Goal: Check status: Check status

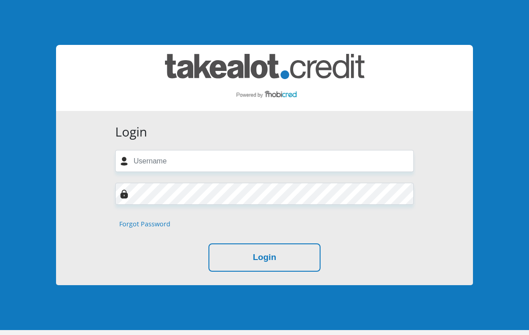
scroll to position [74, 0]
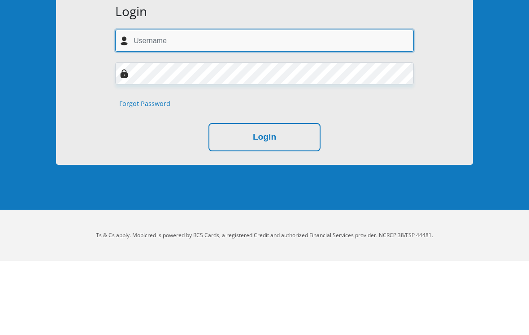
type input "[EMAIL_ADDRESS][DOMAIN_NAME]"
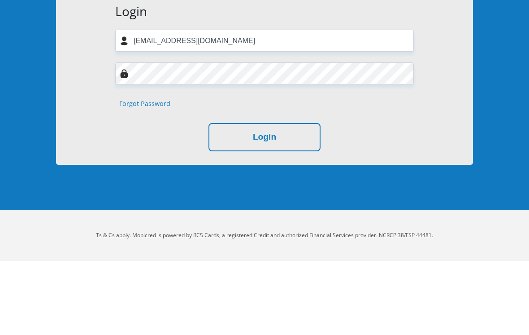
click at [265, 197] on button "Login" at bounding box center [265, 211] width 112 height 28
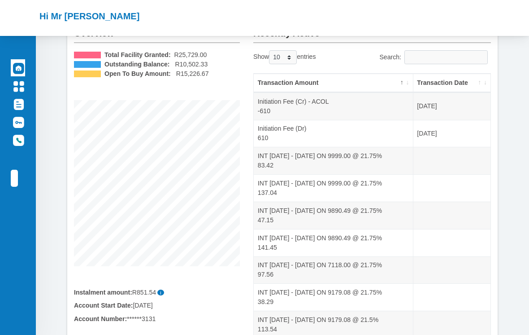
scroll to position [37, 0]
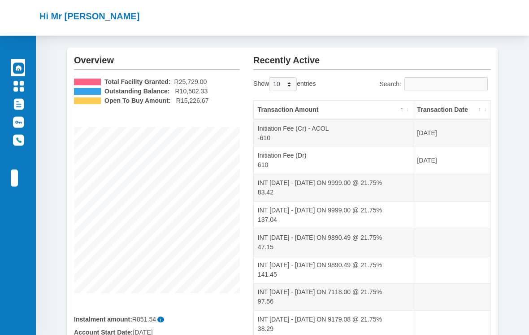
click at [477, 102] on th "Transaction Date" at bounding box center [452, 110] width 77 height 19
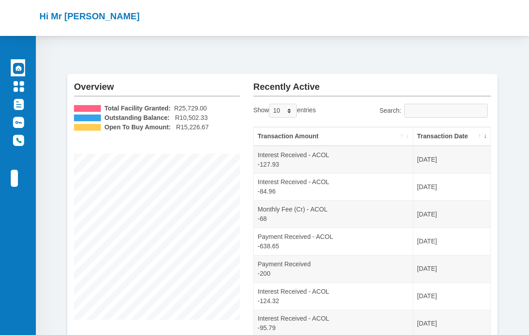
scroll to position [0, 0]
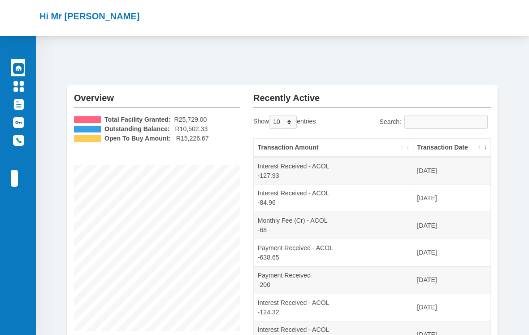
click at [18, 183] on link "Logout" at bounding box center [14, 178] width 7 height 17
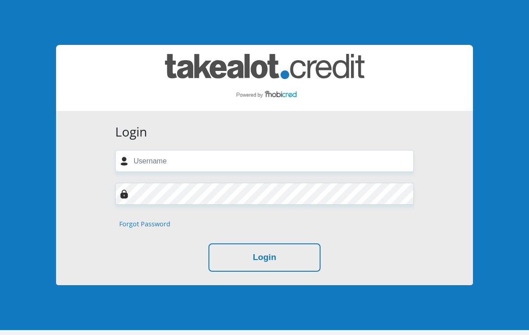
scroll to position [74, 0]
